Goal: Information Seeking & Learning: Learn about a topic

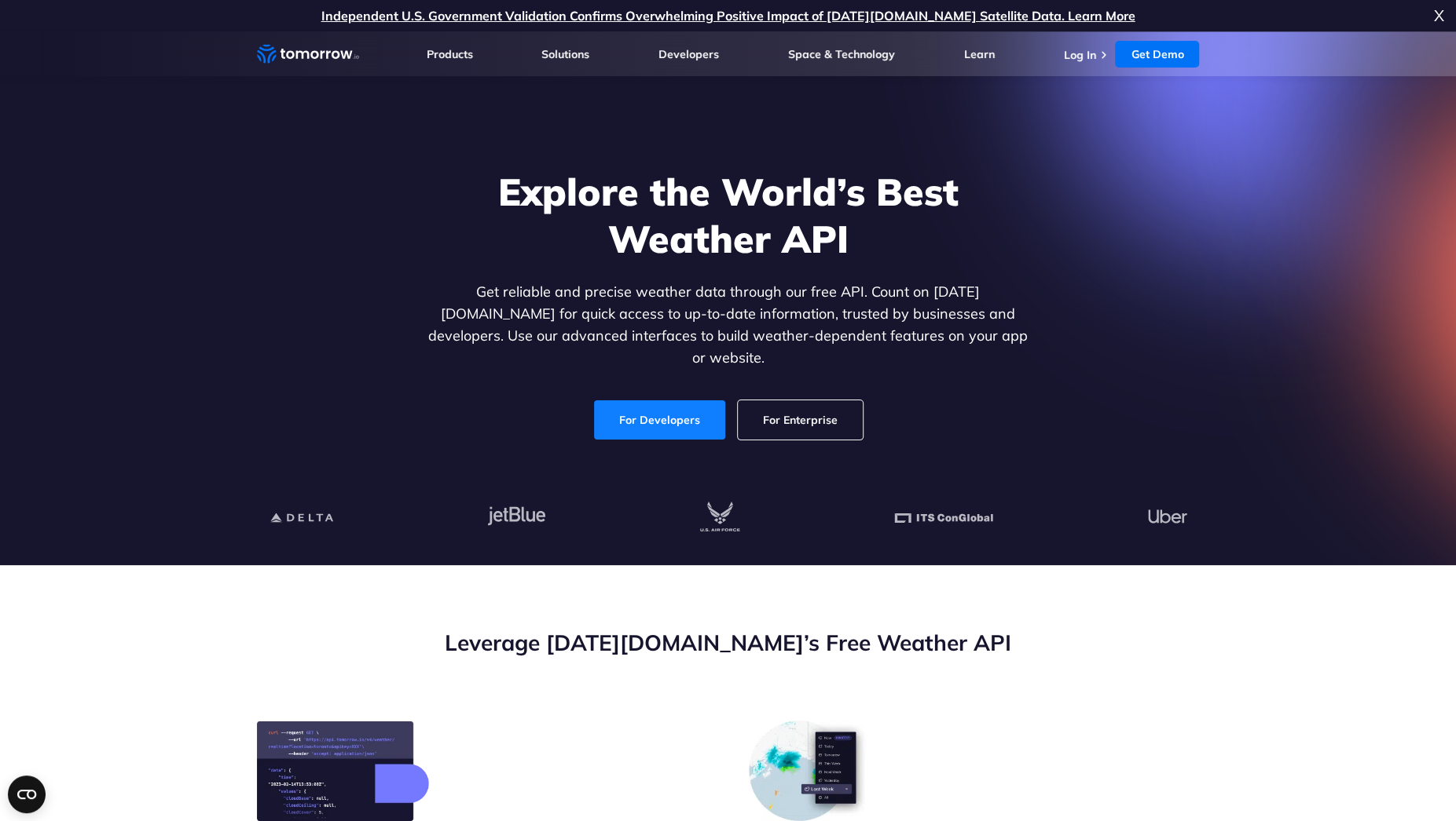
click at [660, 403] on link "For Developers" at bounding box center [659, 419] width 131 height 39
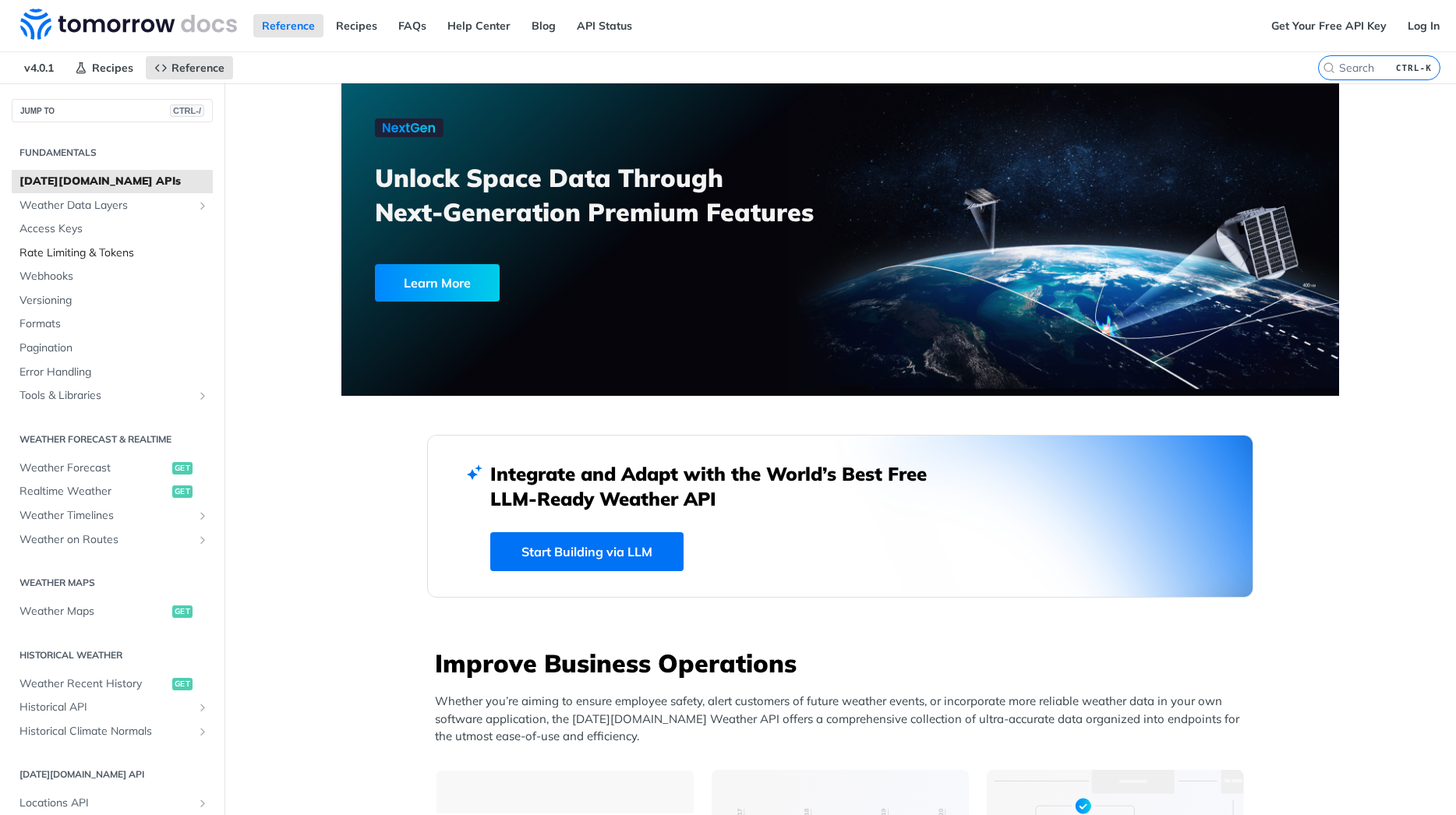
click at [66, 251] on span "Rate Limiting & Tokens" at bounding box center [114, 254] width 190 height 16
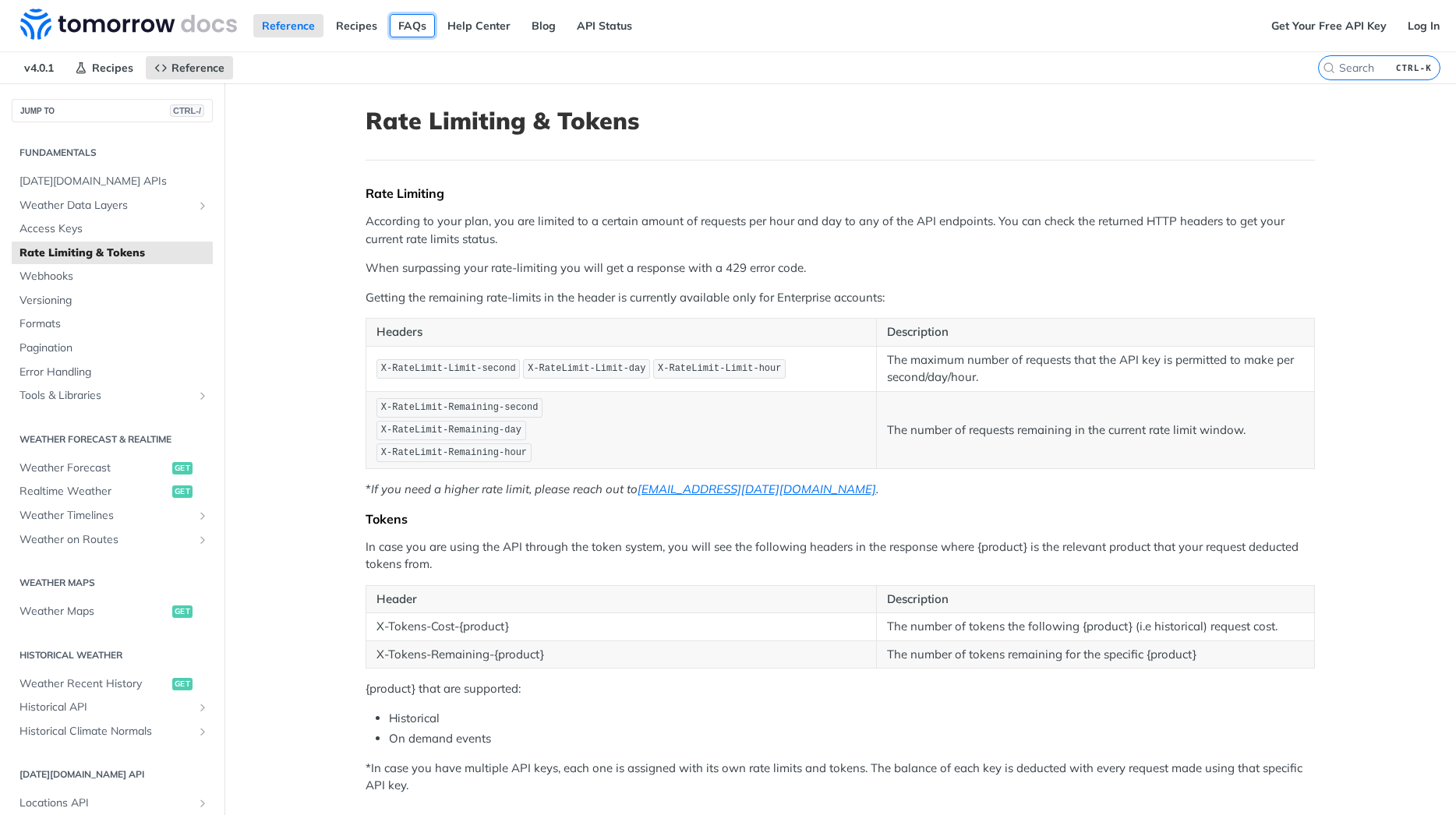
click at [415, 27] on link "FAQs" at bounding box center [412, 25] width 45 height 23
